Goal: Task Accomplishment & Management: Use online tool/utility

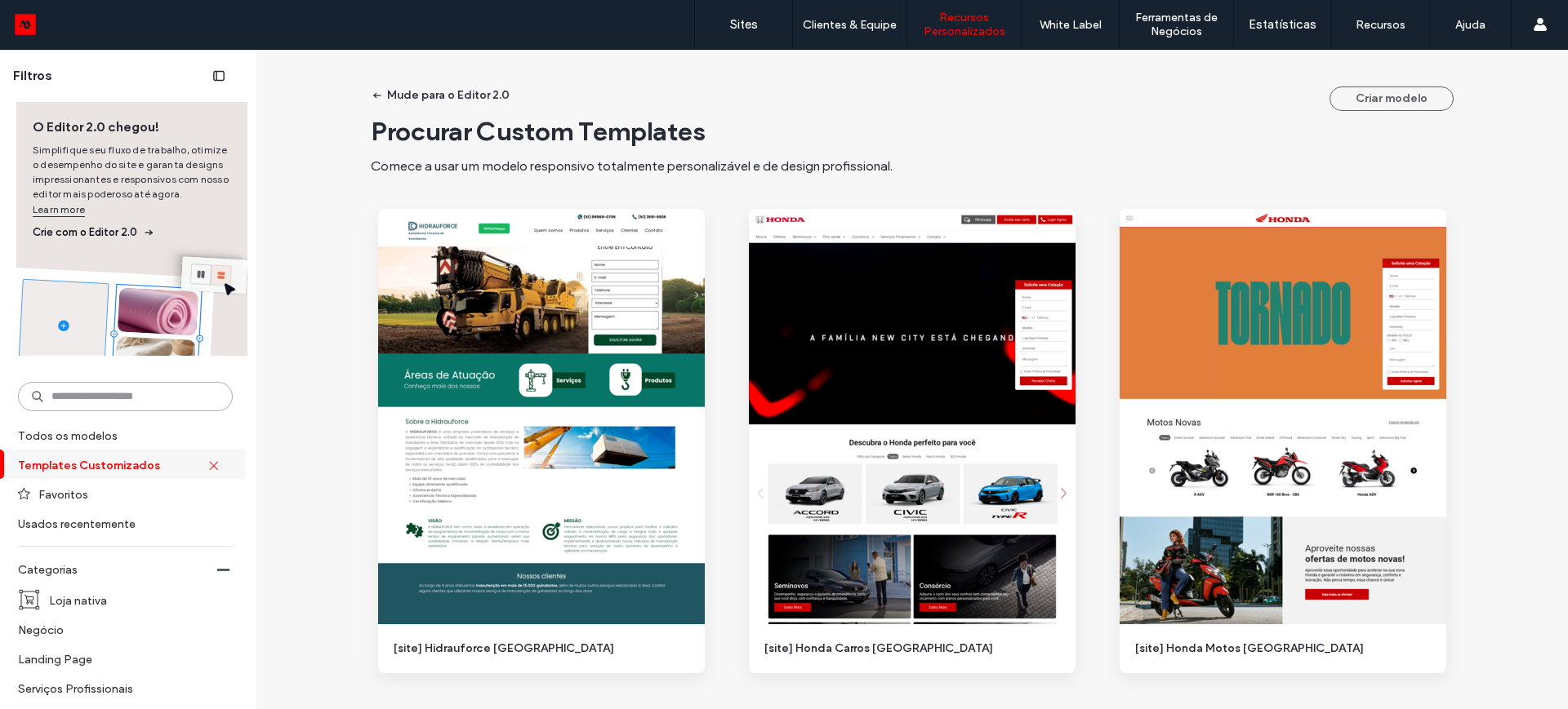
click at [117, 396] on input at bounding box center [125, 396] width 214 height 30
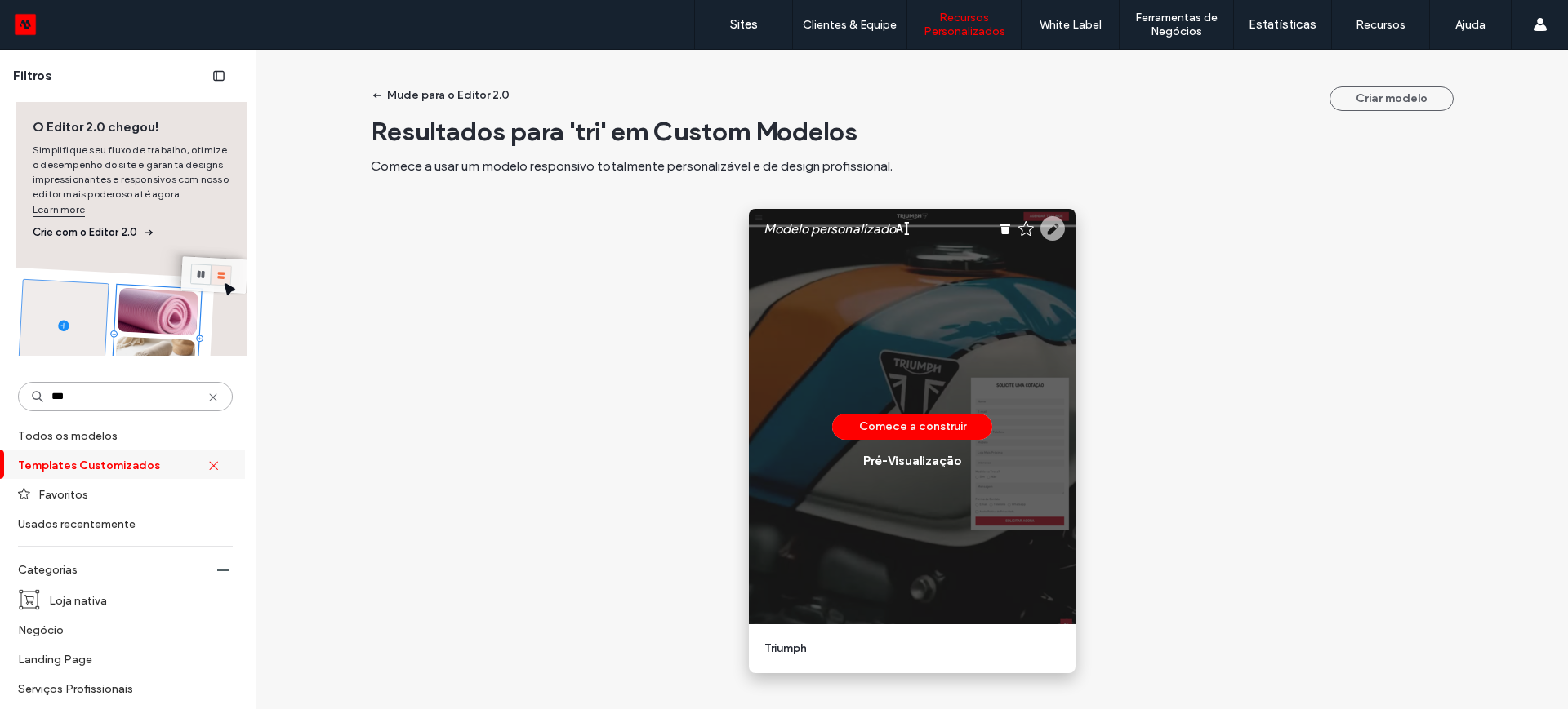
type input "***"
click at [1044, 221] on use at bounding box center [1053, 228] width 25 height 25
click at [1046, 226] on use at bounding box center [1053, 228] width 25 height 25
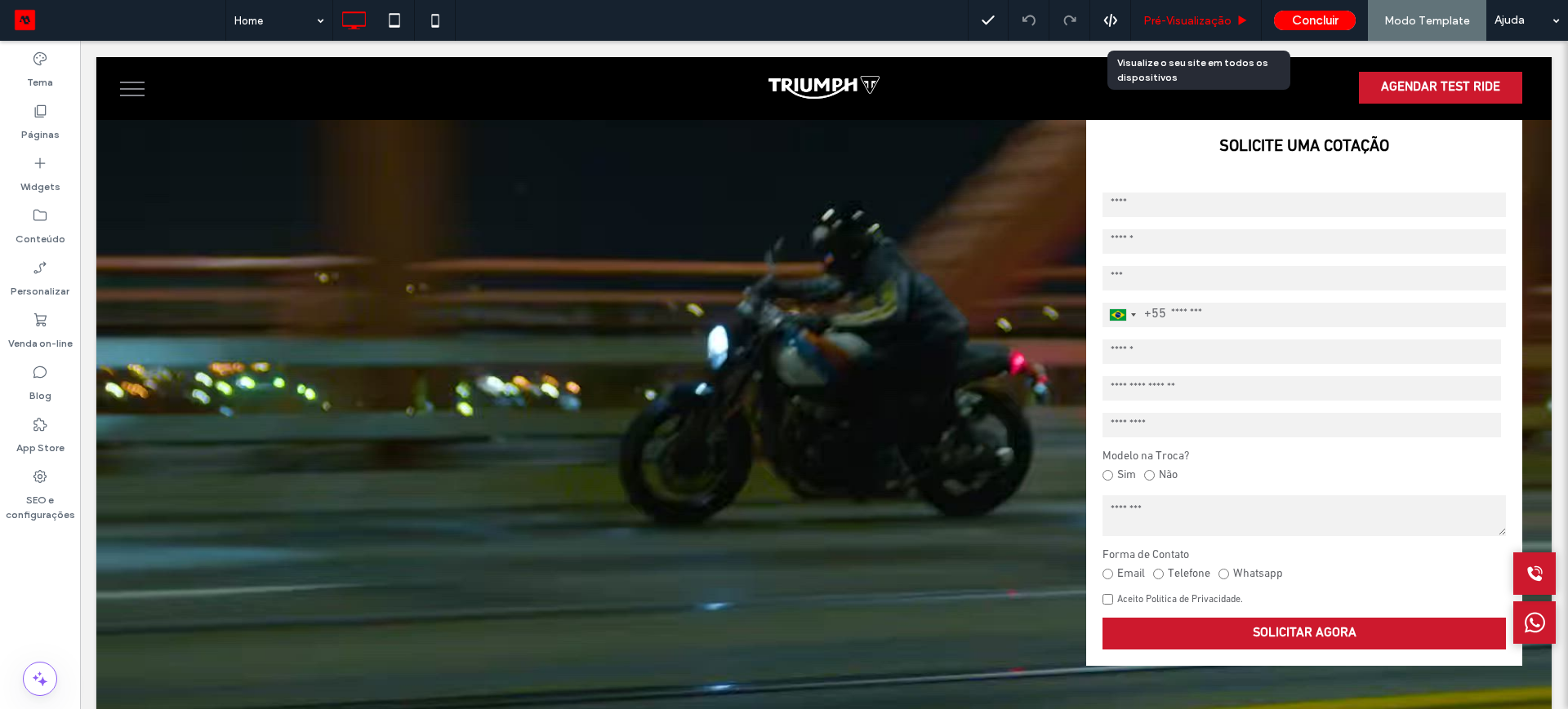
click at [1195, 22] on span "Pré-Visualizaçāo" at bounding box center [1187, 20] width 88 height 14
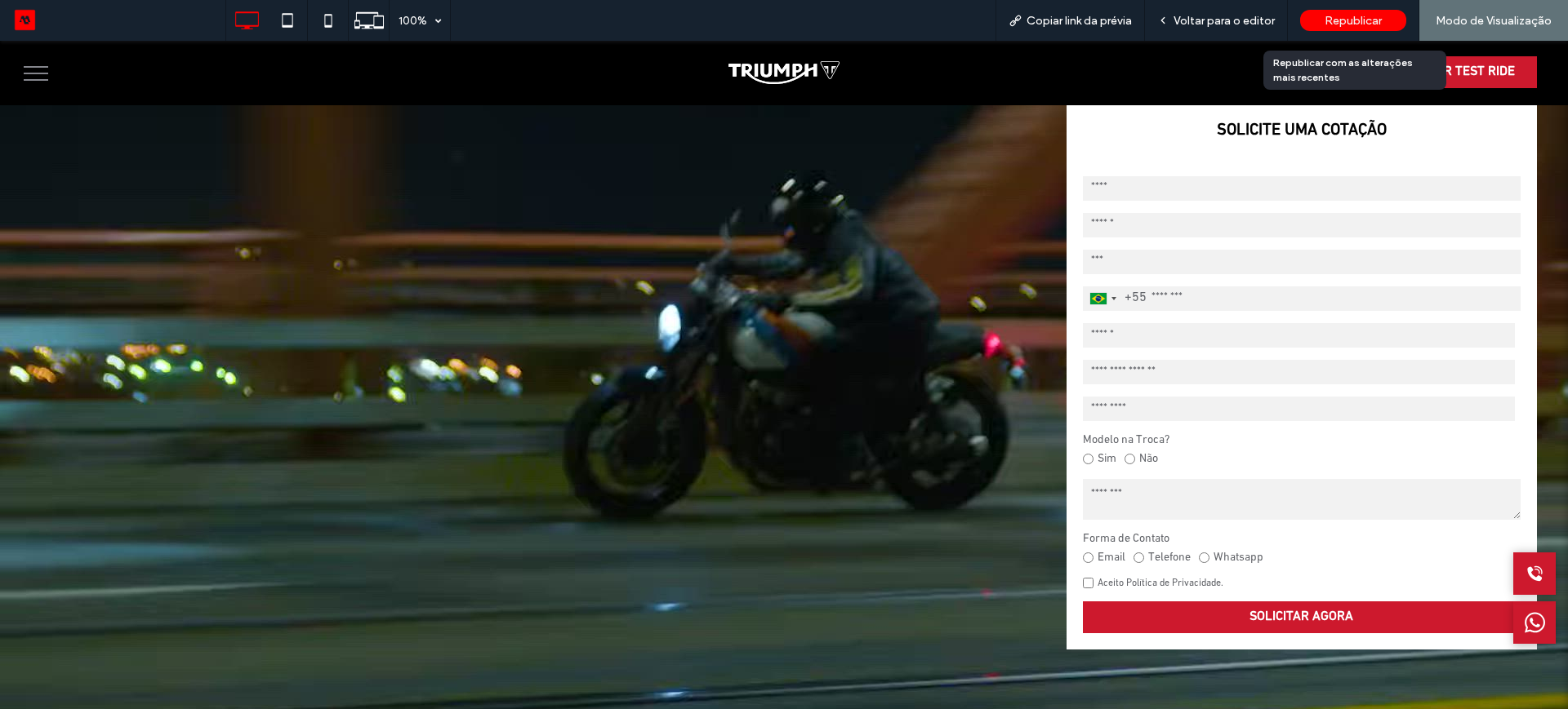
click at [1332, 22] on span "Republicar" at bounding box center [1353, 20] width 57 height 14
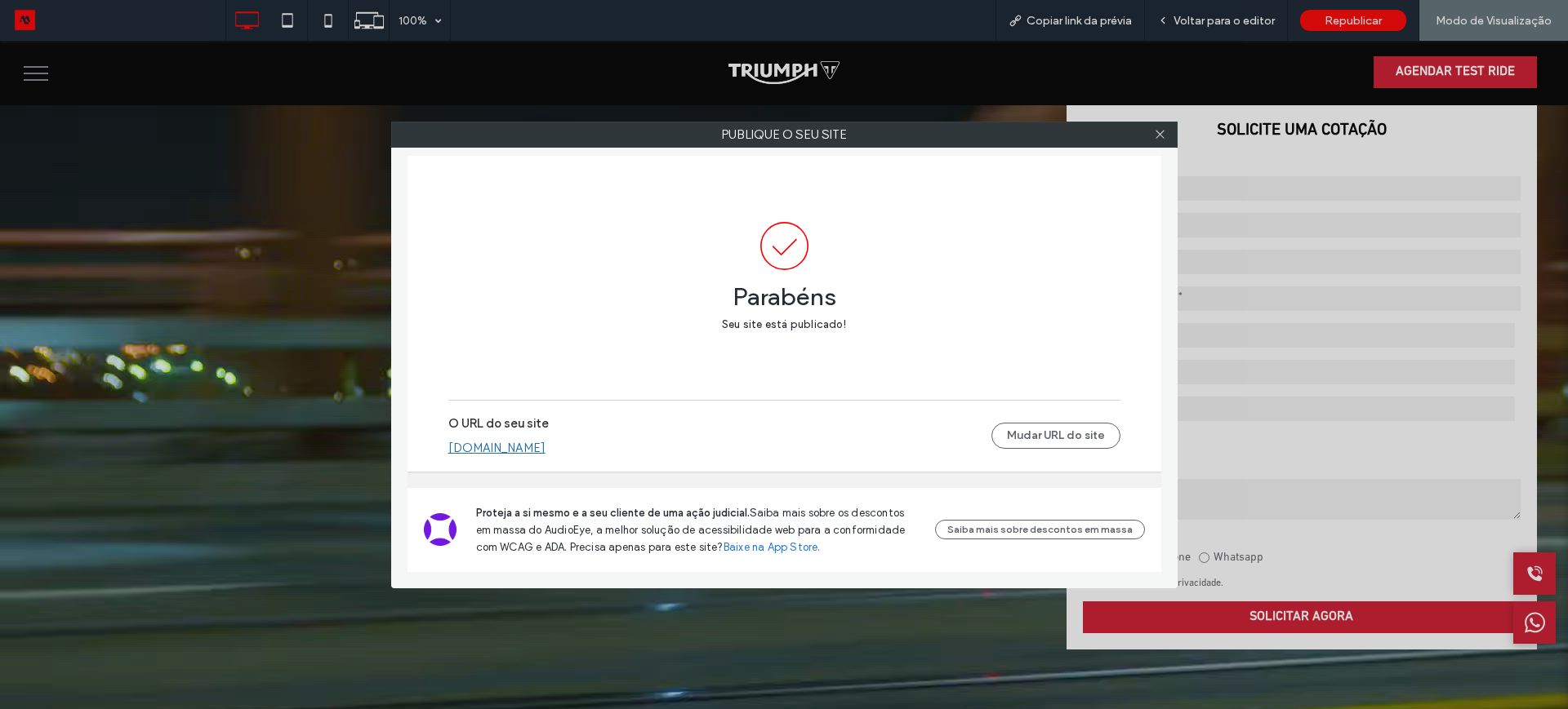
click at [508, 450] on link "triumphmotos.motorleads.co" at bounding box center [497, 447] width 97 height 14
